Goal: Share content: Share content

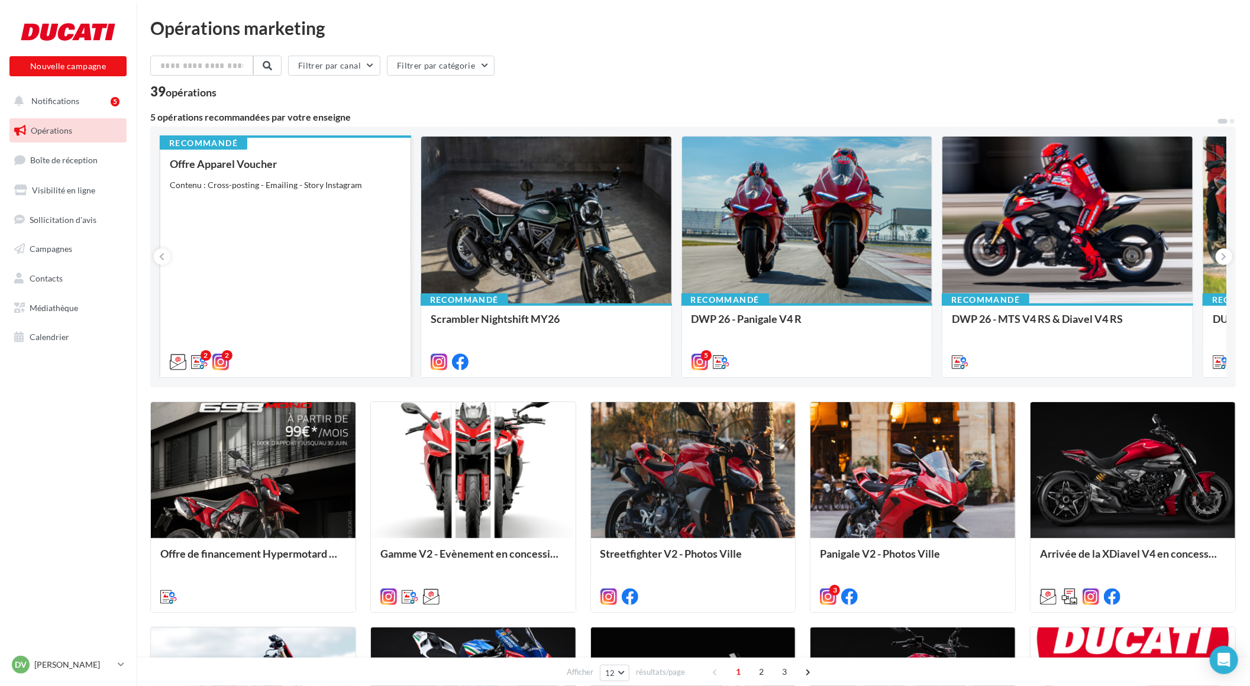
click at [259, 211] on div "Offre Apparel Voucher Contenu : Cross-posting - Emailing - Story Instagram" at bounding box center [285, 262] width 231 height 209
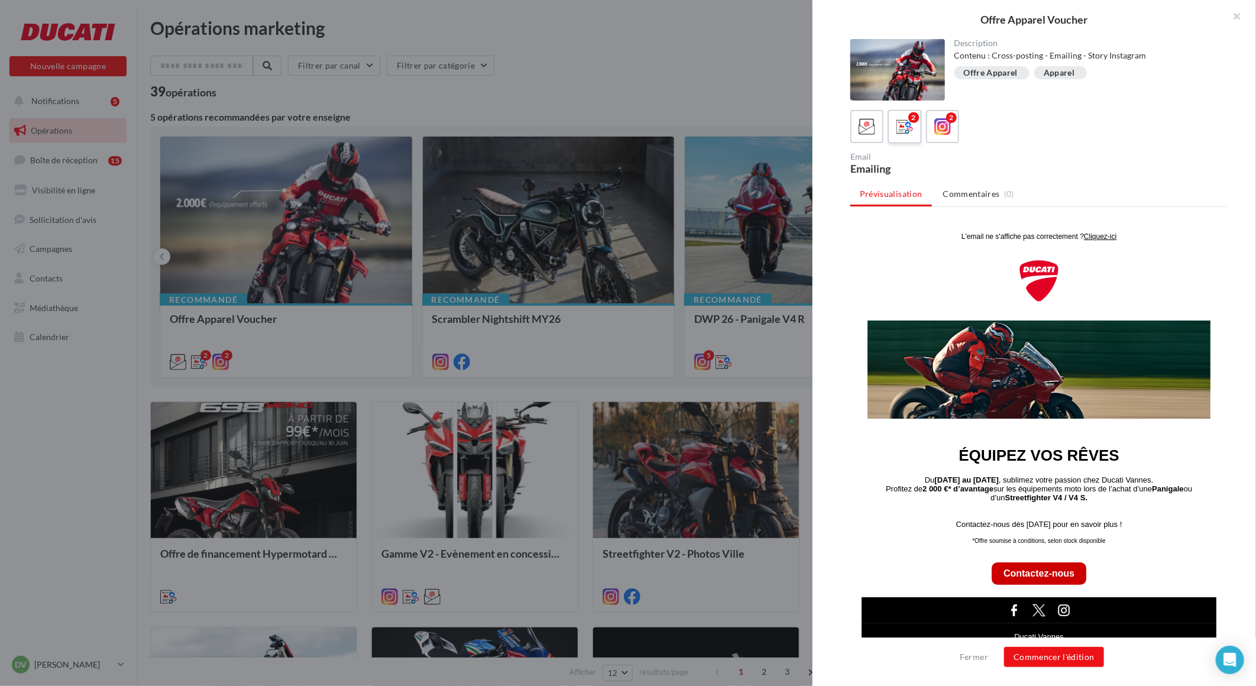
click at [897, 126] on icon at bounding box center [905, 126] width 17 height 17
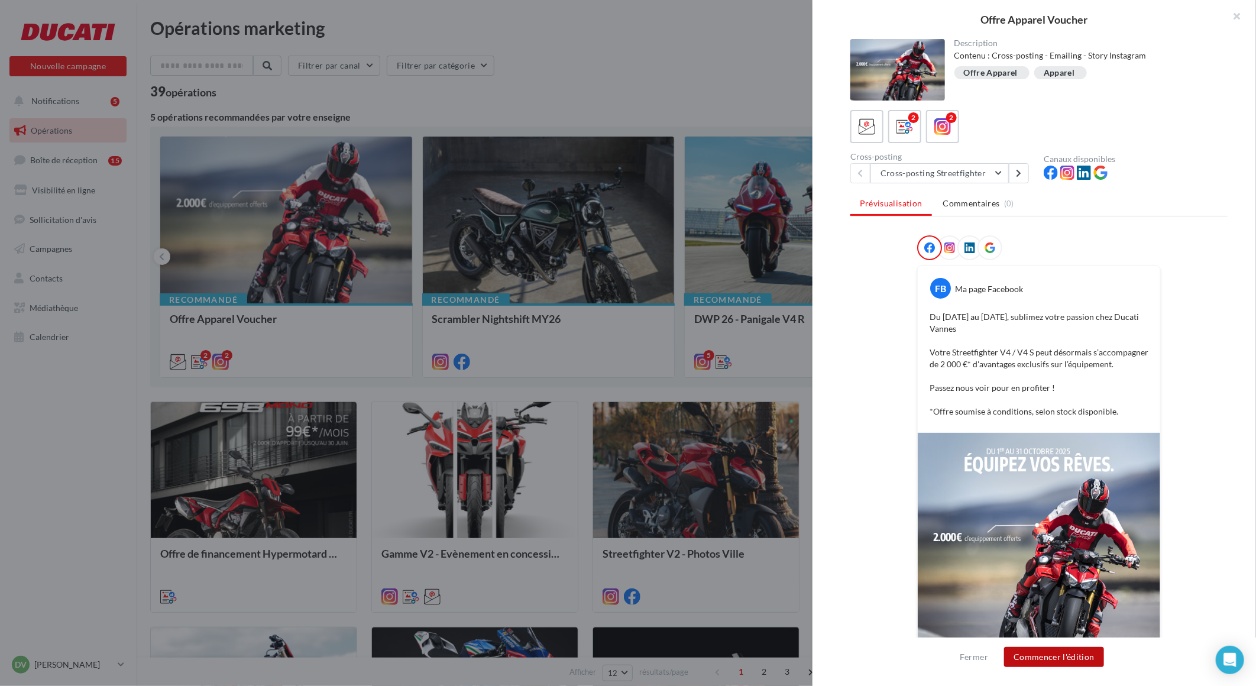
click at [1074, 650] on button "Commencer l'édition" at bounding box center [1054, 657] width 100 height 20
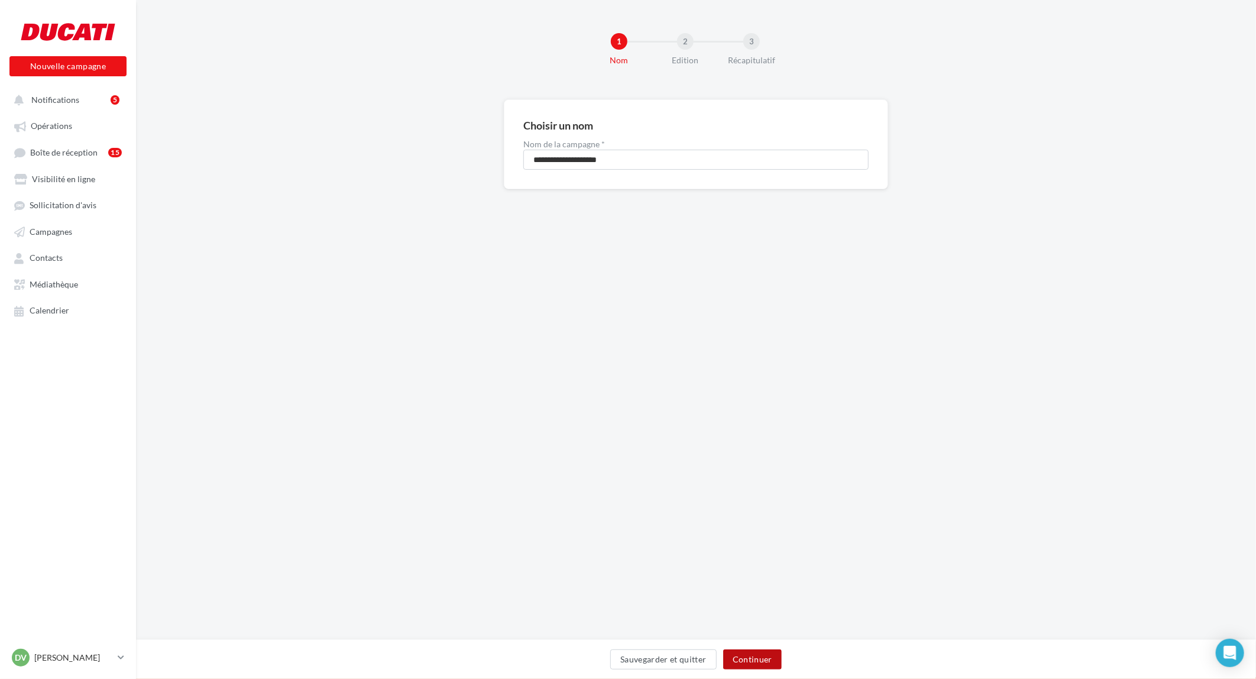
click at [749, 654] on button "Continuer" at bounding box center [752, 660] width 59 height 20
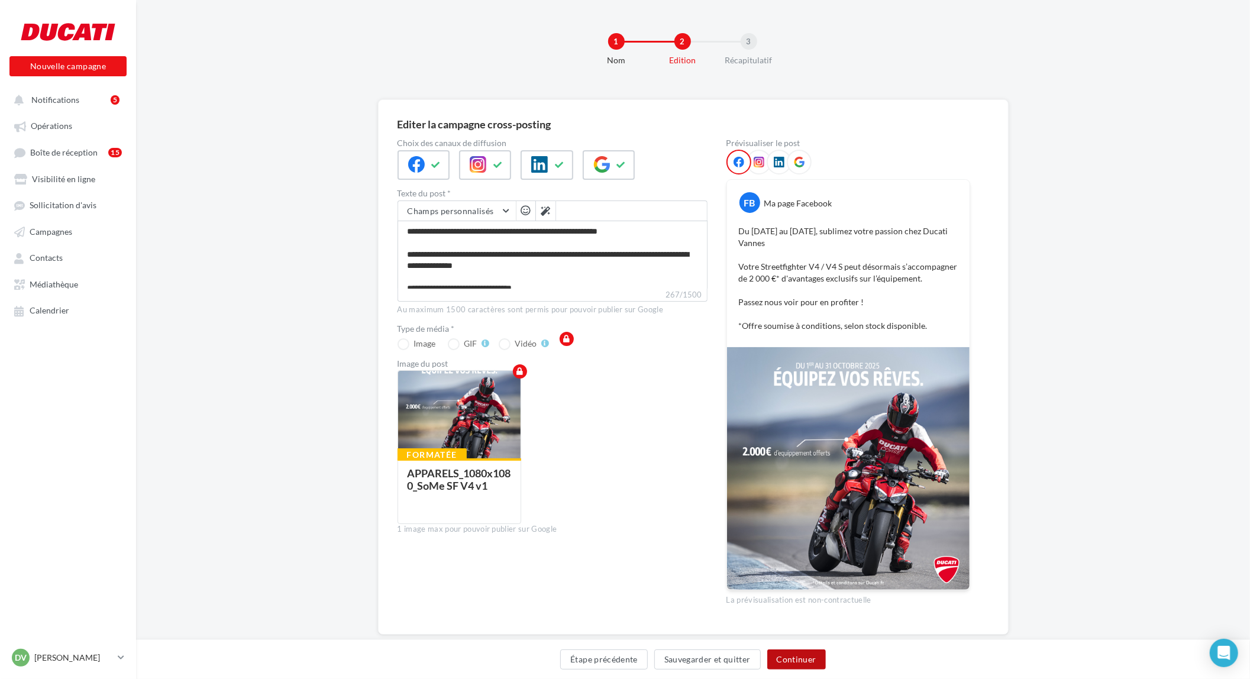
click at [803, 655] on button "Continuer" at bounding box center [796, 660] width 59 height 20
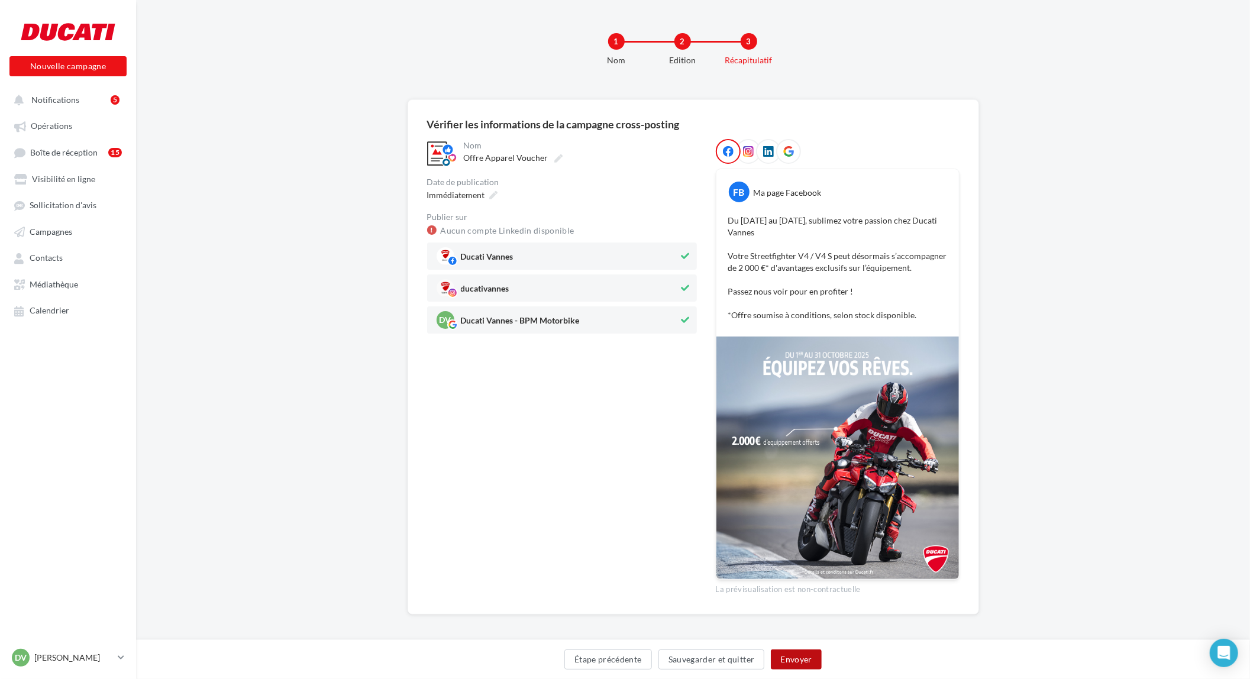
click at [803, 655] on button "Envoyer" at bounding box center [796, 660] width 50 height 20
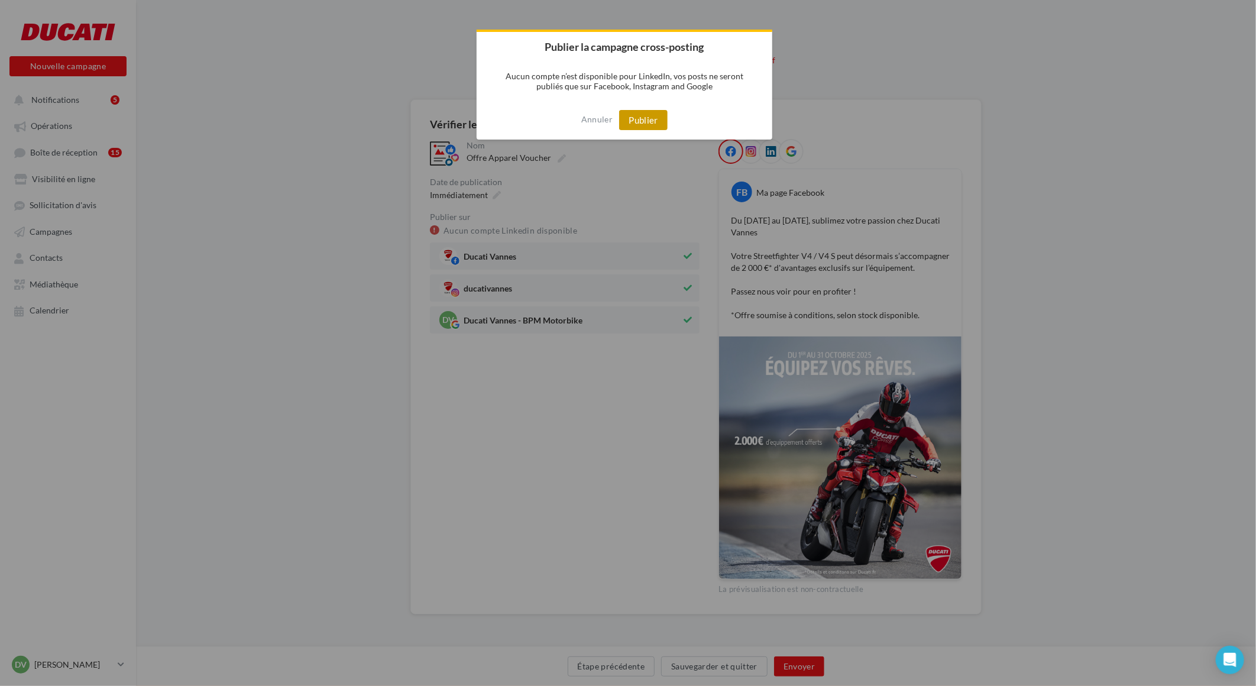
click at [651, 118] on button "Publier" at bounding box center [643, 120] width 49 height 20
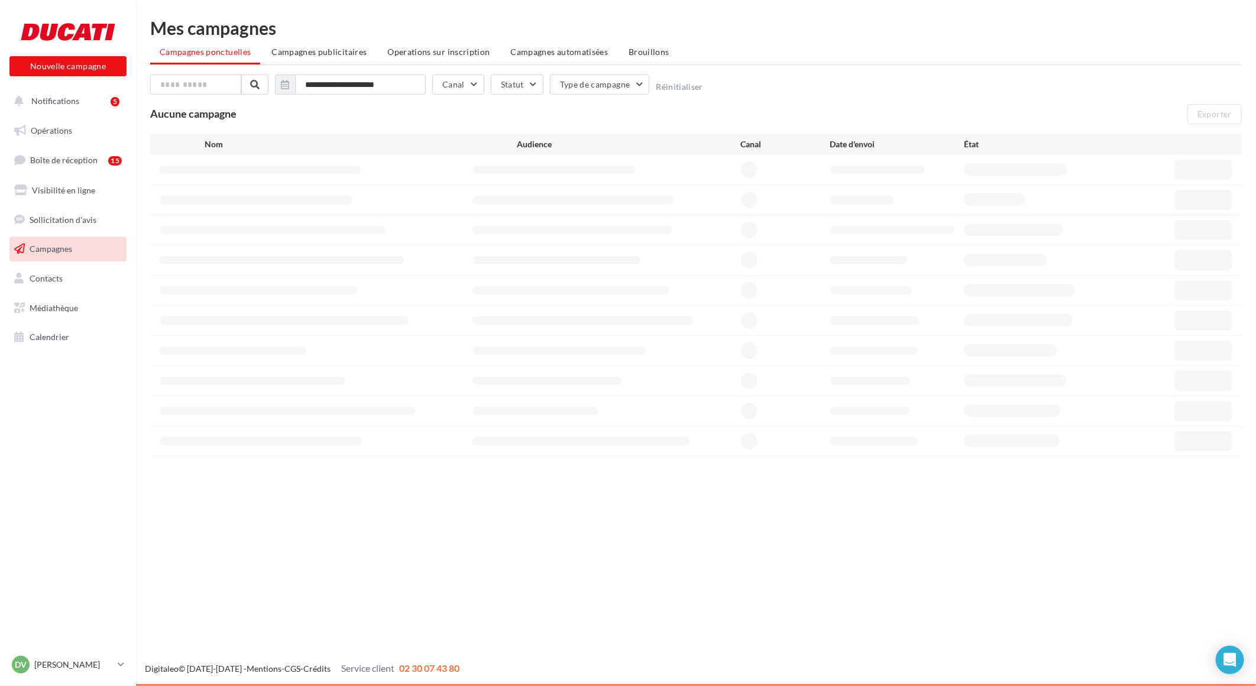
click at [119, 663] on icon at bounding box center [121, 665] width 7 height 10
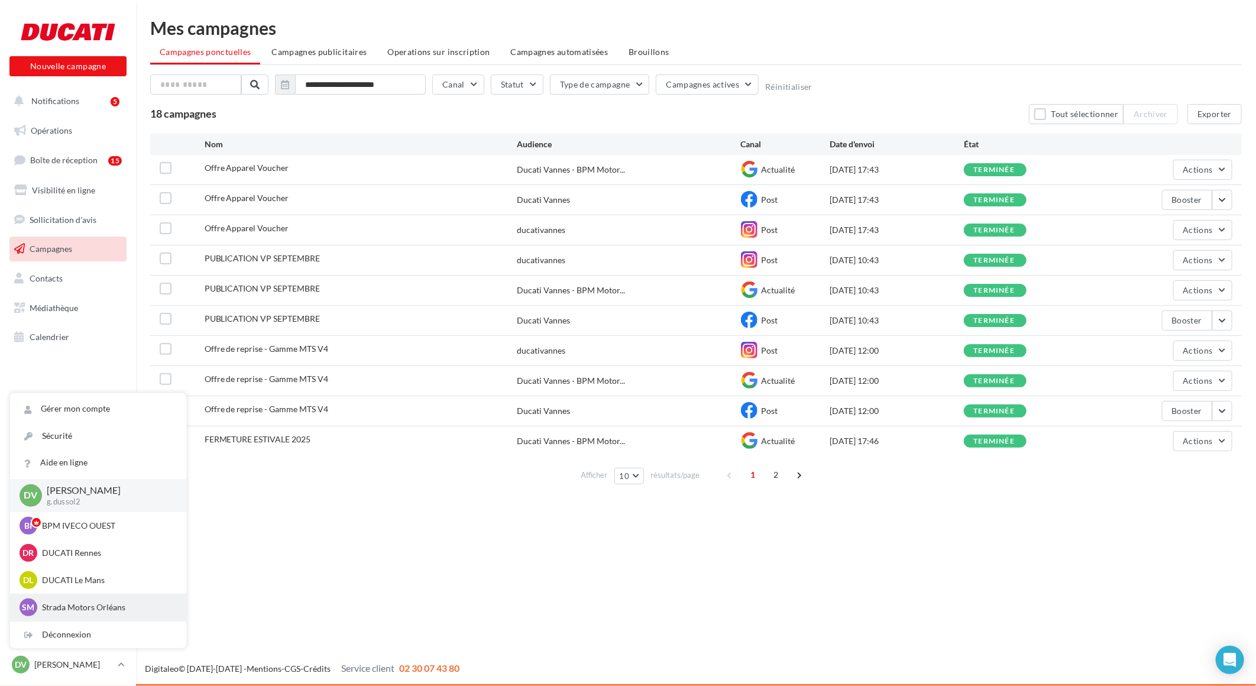
click at [93, 605] on p "Strada Motors Orléans" at bounding box center [107, 608] width 130 height 12
